Goal: Entertainment & Leisure: Consume media (video, audio)

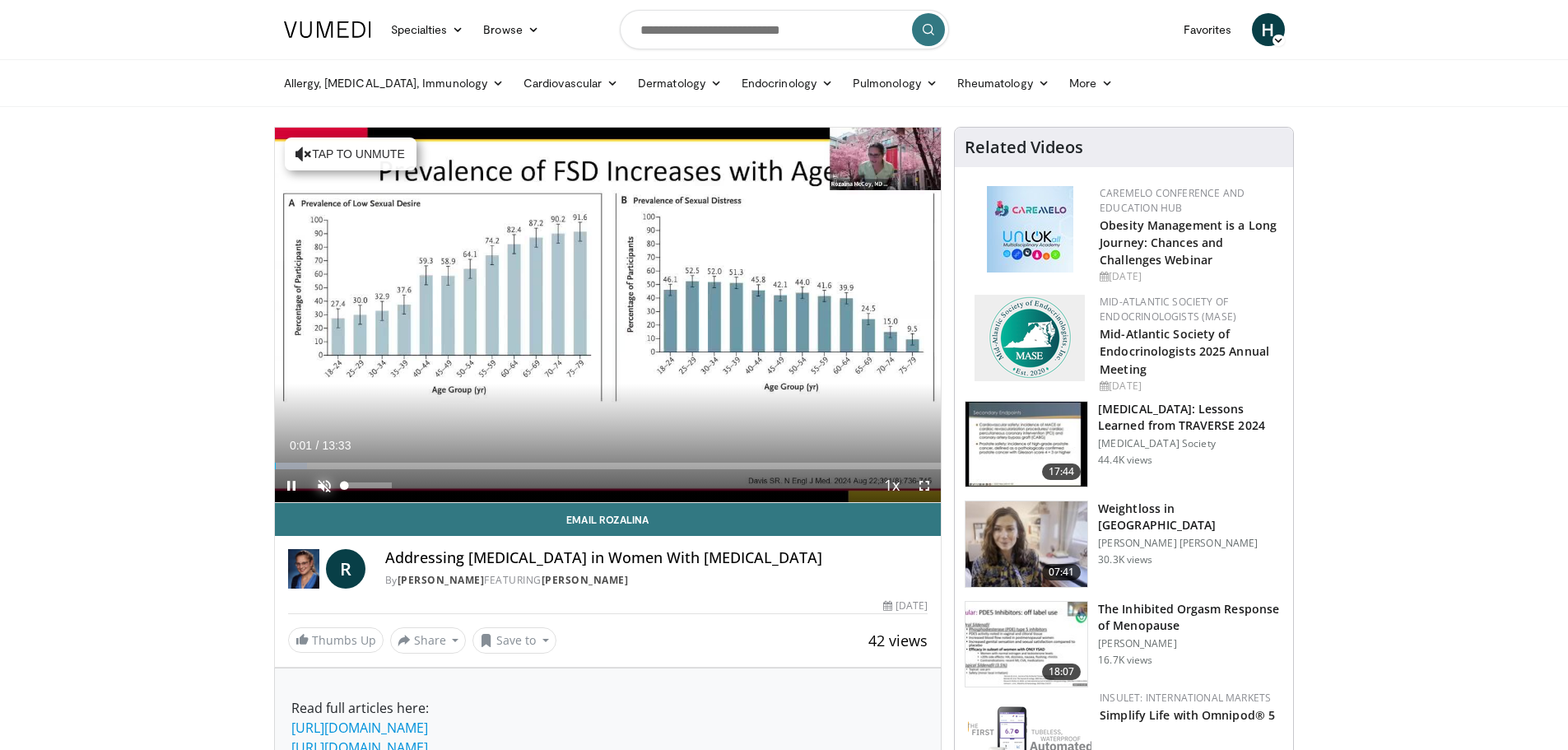
click at [320, 477] on span "Video Player" at bounding box center [324, 485] width 33 height 33
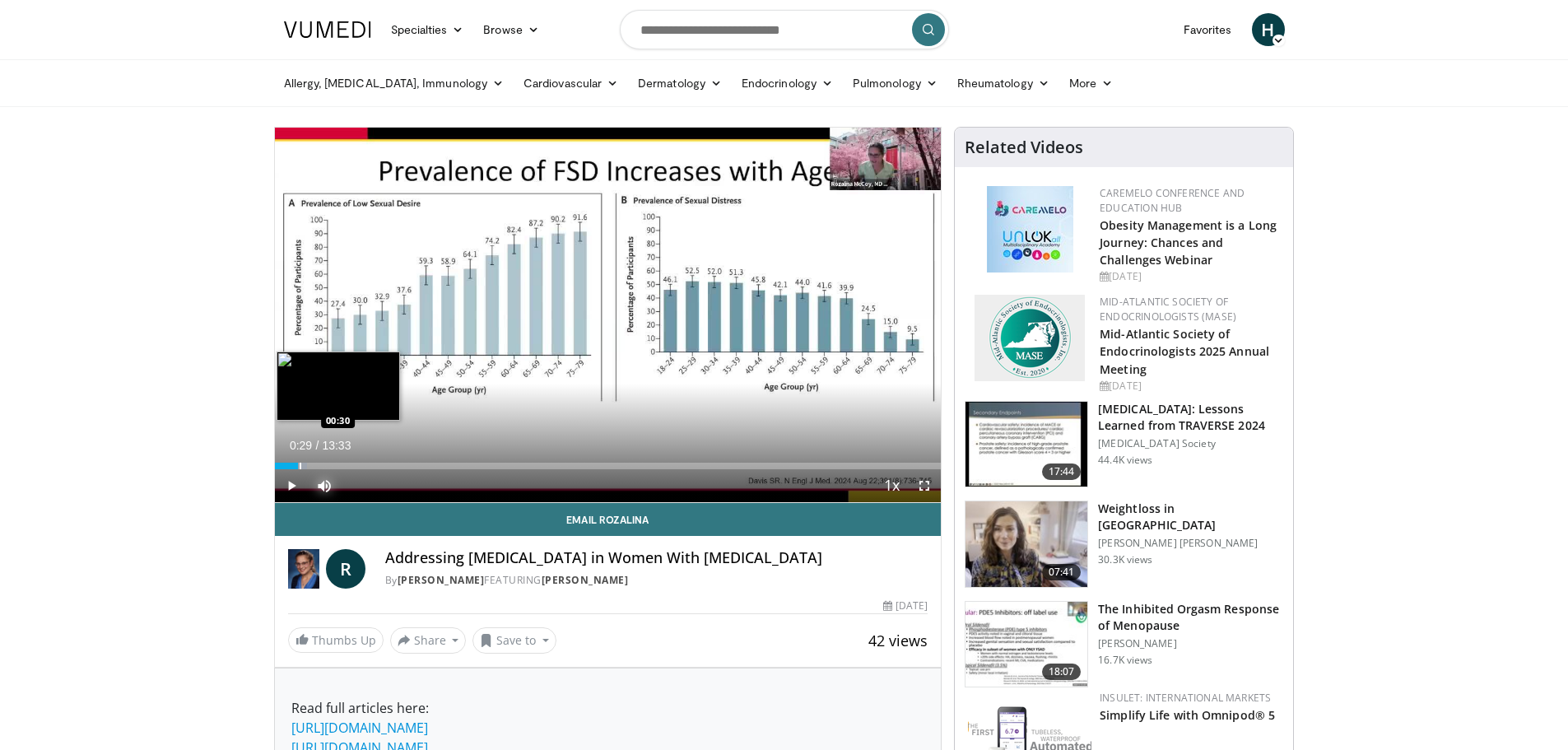
click at [300, 463] on div "Progress Bar" at bounding box center [301, 466] width 2 height 7
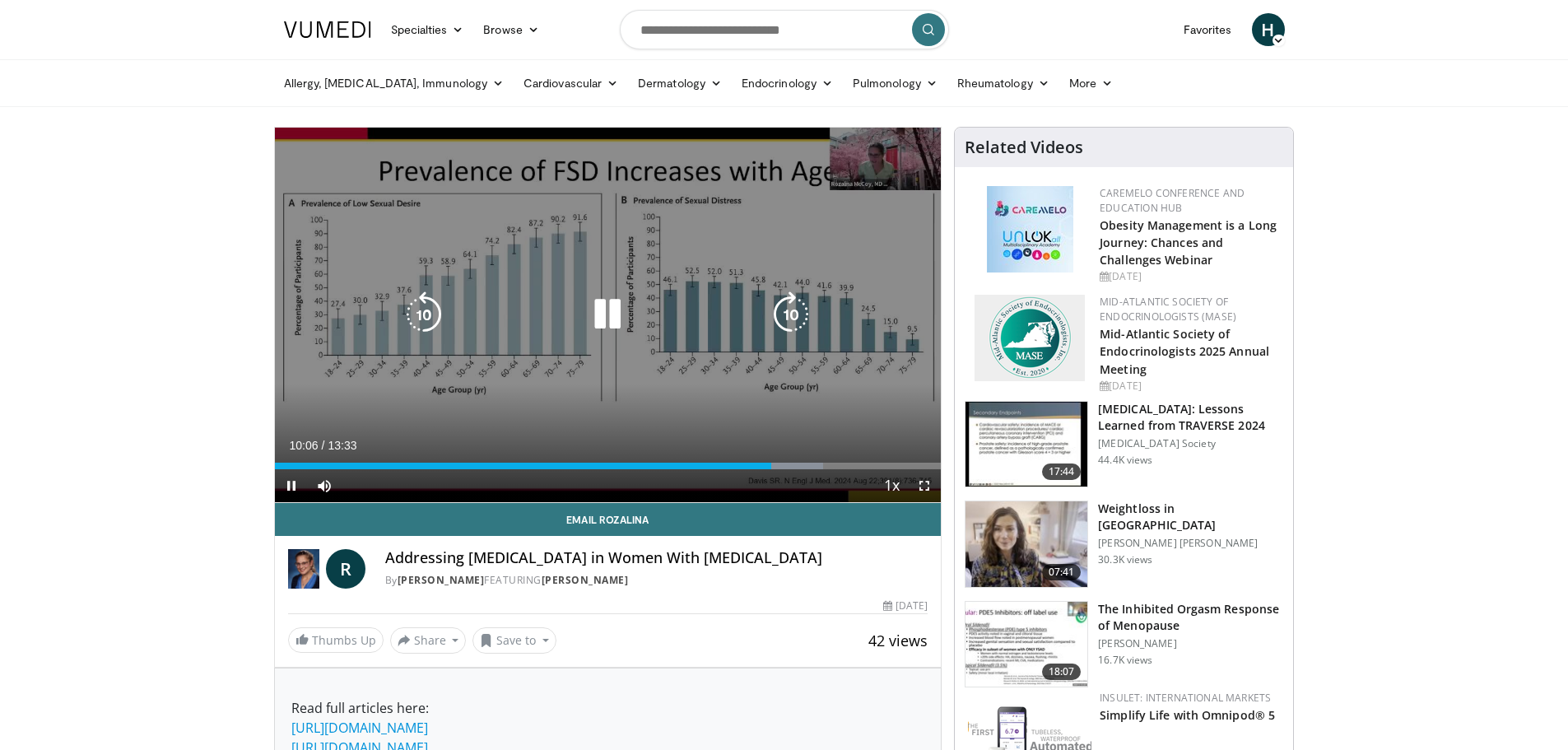
click at [605, 327] on icon "Video Player" at bounding box center [607, 314] width 46 height 46
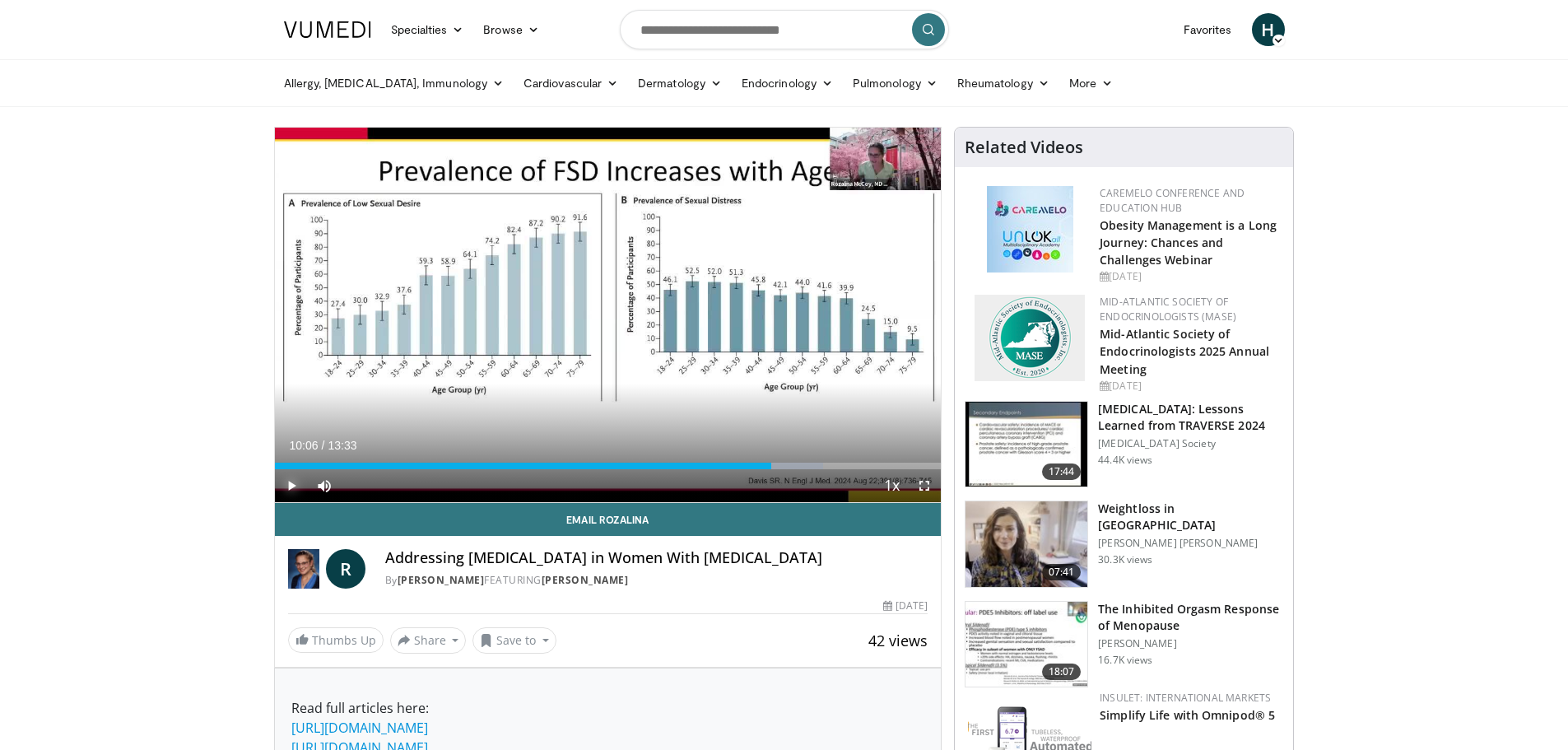
click at [293, 484] on span "Video Player" at bounding box center [291, 485] width 33 height 33
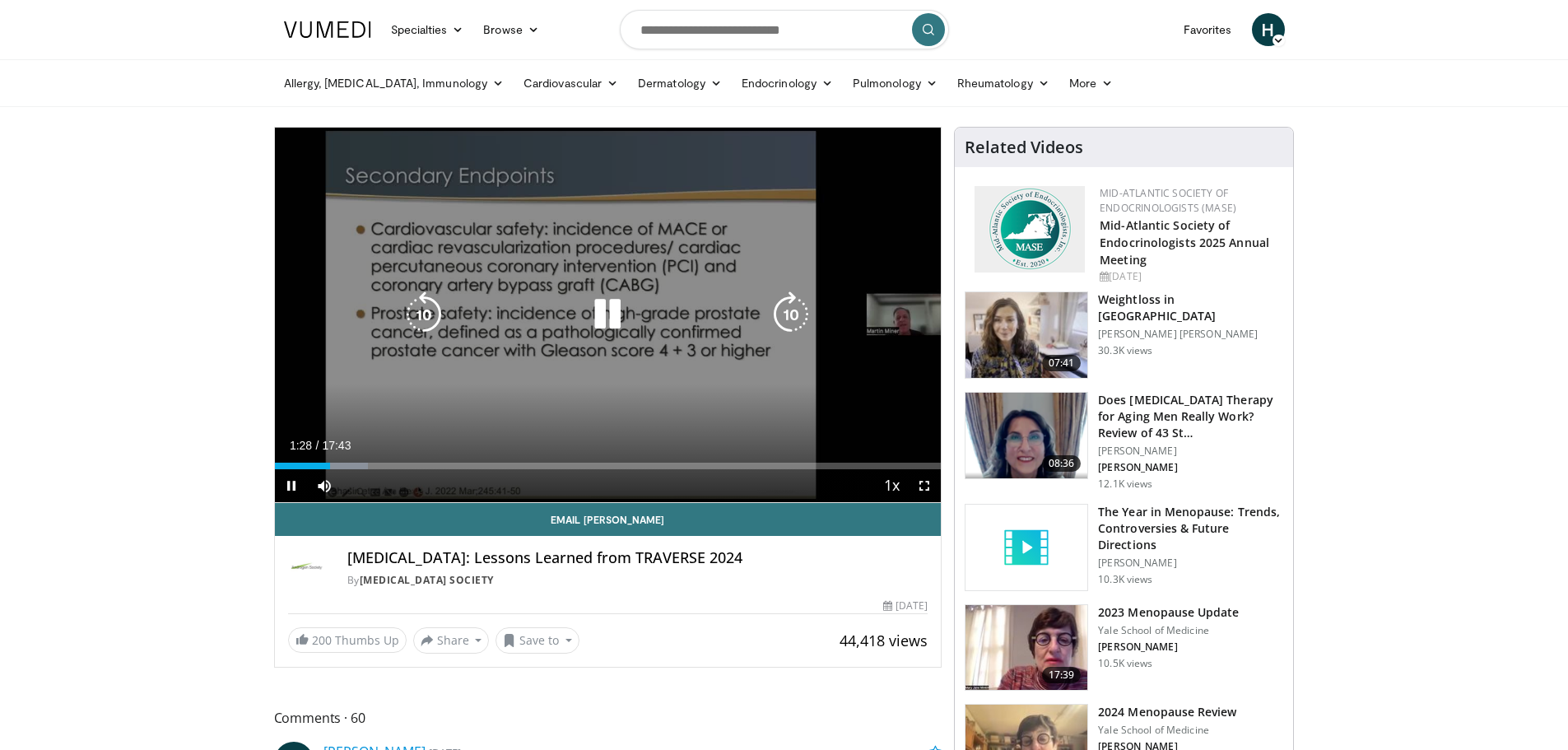
click at [617, 303] on icon "Video Player" at bounding box center [607, 314] width 46 height 46
